Goal: Information Seeking & Learning: Learn about a topic

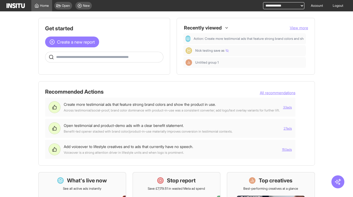
click at [348, 57] on main "Get started Create a new report Ask questions like: Which campaigns had the hig…" at bounding box center [176, 103] width 353 height 185
click at [295, 91] on button "All recommendations" at bounding box center [278, 92] width 36 height 5
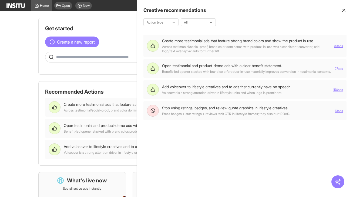
click at [344, 10] on icon "button" at bounding box center [343, 10] width 5 height 5
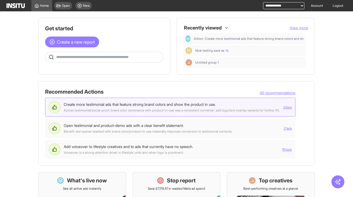
click at [292, 107] on button "33 ads" at bounding box center [287, 107] width 9 height 4
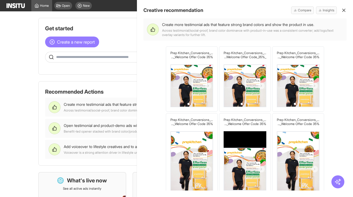
click at [343, 9] on icon "button" at bounding box center [343, 10] width 5 height 5
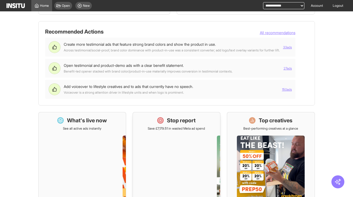
scroll to position [59, 0]
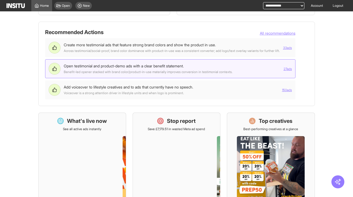
click at [209, 74] on div "Benefit-led opener stacked with brand color/product-in-use materially improves …" at bounding box center [148, 72] width 169 height 4
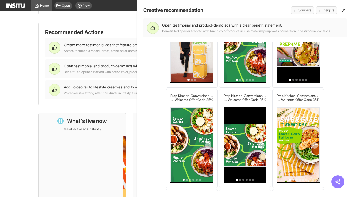
scroll to position [0, 0]
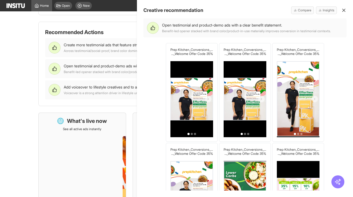
click at [344, 9] on icon "button" at bounding box center [343, 10] width 5 height 5
